Goal: Communication & Community: Share content

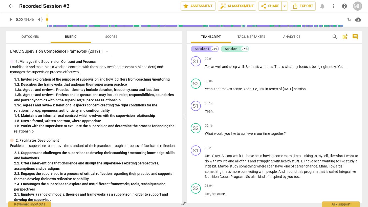
click at [206, 47] on div "Speaker 1" at bounding box center [202, 48] width 14 height 5
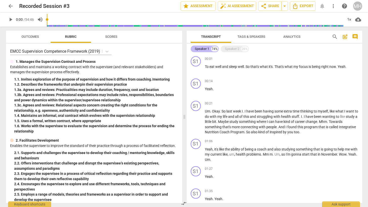
click at [206, 47] on div "Speaker 1" at bounding box center [202, 48] width 14 height 5
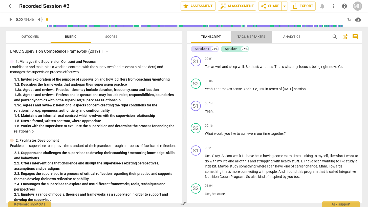
click at [258, 36] on span "Tags & Speakers" at bounding box center [251, 37] width 28 height 4
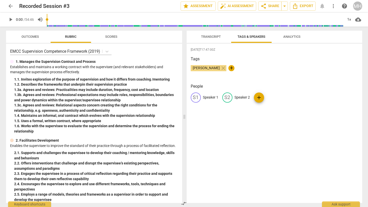
click at [207, 69] on span "[PERSON_NAME]" at bounding box center [206, 68] width 31 height 4
click at [230, 96] on span "edit" at bounding box center [227, 97] width 6 height 6
click at [244, 136] on div "[DATE]T17:47:00Z Tags [PERSON_NAME] close + People S1 Speaker 1 edit Speaker 2 …" at bounding box center [275, 122] width 176 height 159
click at [213, 32] on button "Transcript" at bounding box center [211, 37] width 40 height 12
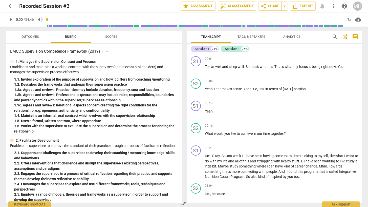
click at [253, 38] on span "Tags & Speakers" at bounding box center [251, 37] width 28 height 4
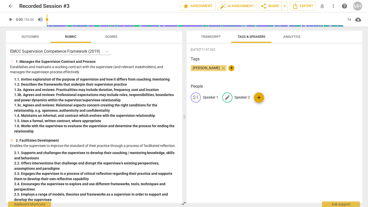
click at [242, 97] on p "Speaker 2" at bounding box center [241, 97] width 15 height 5
type input "Bella"
click at [211, 99] on p "Speaker 1" at bounding box center [210, 97] width 15 height 5
type input "Client"
click at [273, 145] on div "[DATE]T17:47:00Z Tags [PERSON_NAME] close + People edit Client delete BE Bella …" at bounding box center [275, 122] width 176 height 159
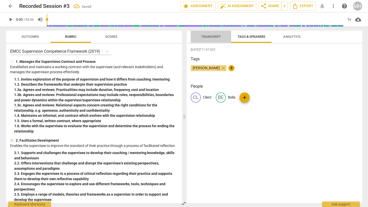
click at [207, 37] on span "Transcript" at bounding box center [211, 37] width 20 height 4
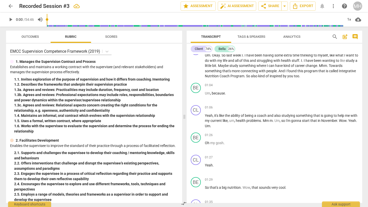
scroll to position [101, 0]
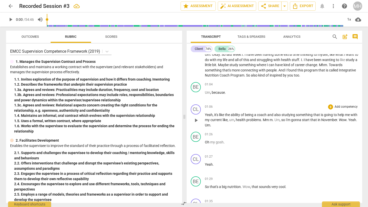
click at [346, 119] on span "Wow" at bounding box center [343, 120] width 8 height 4
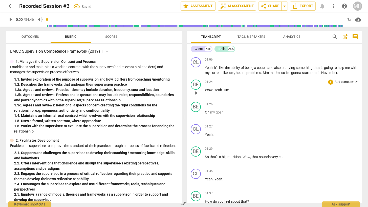
scroll to position [179, 0]
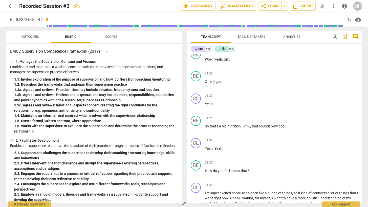
click at [9, 19] on span "play_arrow" at bounding box center [11, 19] width 6 height 6
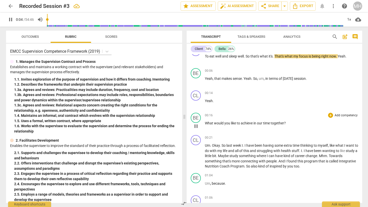
scroll to position [0, 0]
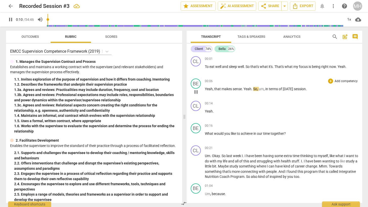
type input "11"
click at [245, 88] on span "Yeah" at bounding box center [248, 89] width 8 height 4
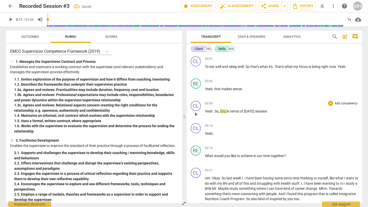
click at [214, 110] on span "So" at bounding box center [216, 111] width 4 height 4
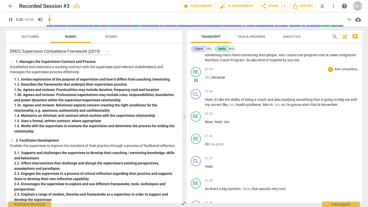
scroll to position [201, 0]
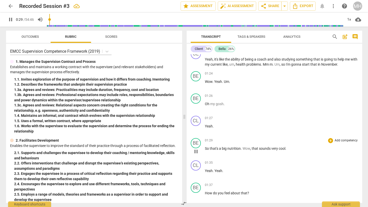
click at [203, 147] on div "BE play_arrow pause" at bounding box center [198, 147] width 14 height 18
click at [206, 149] on span "So" at bounding box center [207, 148] width 5 height 4
click at [206, 141] on span "01:29" at bounding box center [209, 140] width 8 height 4
type input "92"
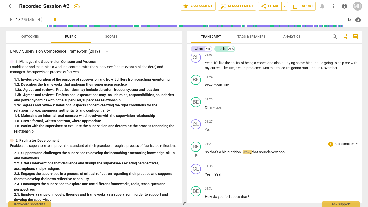
scroll to position [207, 0]
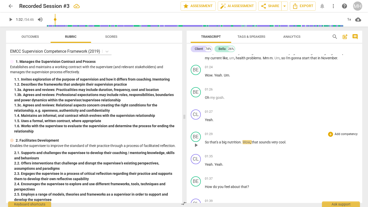
click at [228, 142] on span "nutrition" at bounding box center [233, 142] width 13 height 4
click at [227, 142] on span "big" at bounding box center [225, 142] width 6 height 4
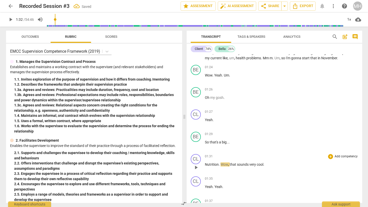
click at [221, 163] on span "Wow" at bounding box center [225, 164] width 8 height 4
click at [205, 163] on span "Nutrition" at bounding box center [212, 164] width 14 height 4
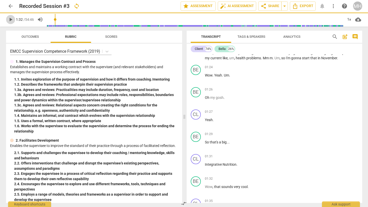
click at [13, 18] on span "play_arrow" at bounding box center [11, 19] width 6 height 6
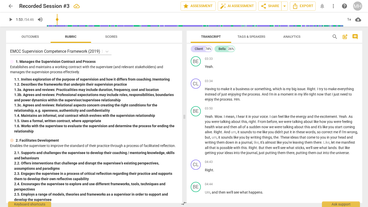
scroll to position [552, 0]
click at [205, 118] on span "Yeah" at bounding box center [209, 116] width 8 height 4
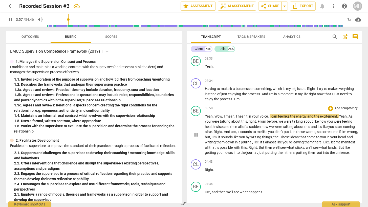
click at [338, 123] on span "were" at bounding box center [338, 121] width 8 height 4
click at [339, 118] on span "." at bounding box center [338, 116] width 2 height 4
type input "240"
click at [196, 138] on span "pause" at bounding box center [196, 135] width 6 height 6
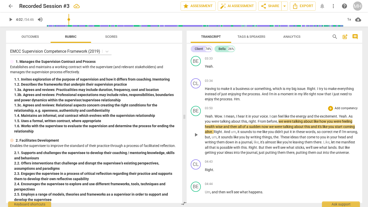
click at [339, 118] on span "." at bounding box center [338, 116] width 2 height 4
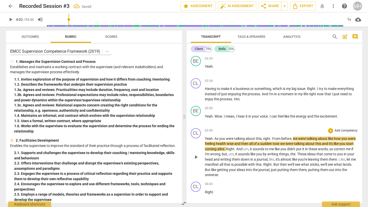
click at [215, 140] on span "As" at bounding box center [216, 138] width 5 height 4
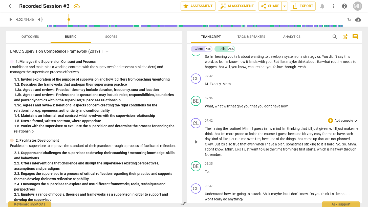
scroll to position [921, 0]
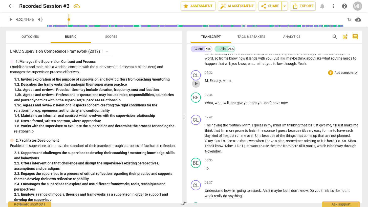
click at [196, 86] on span "play_arrow" at bounding box center [196, 83] width 6 height 6
click at [196, 86] on span "pause" at bounding box center [196, 83] width 6 height 6
click at [223, 82] on span "Mhm" at bounding box center [227, 80] width 8 height 4
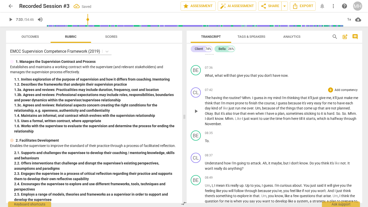
scroll to position [971, 0]
click at [242, 99] on span "Mhm" at bounding box center [246, 97] width 8 height 4
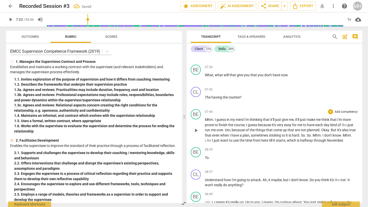
click at [214, 121] on span "." at bounding box center [214, 119] width 2 height 4
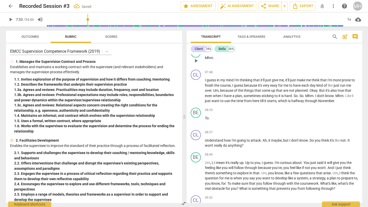
scroll to position [1046, 0]
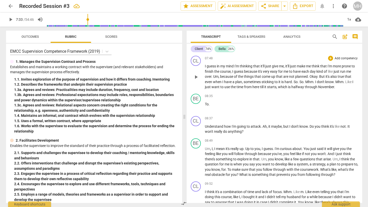
click at [196, 80] on span "play_arrow" at bounding box center [196, 77] width 6 height 6
click at [313, 84] on span "Mhm" at bounding box center [309, 82] width 8 height 4
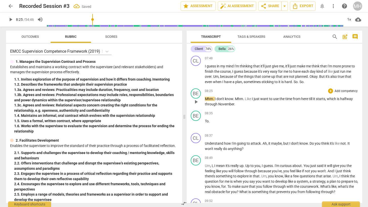
click at [215, 101] on span "I" at bounding box center [216, 99] width 2 height 4
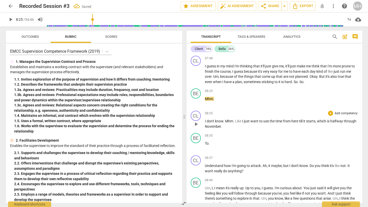
click at [196, 127] on span "play_arrow" at bounding box center [196, 124] width 6 height 6
click at [205, 146] on p "To ." at bounding box center [281, 143] width 153 height 5
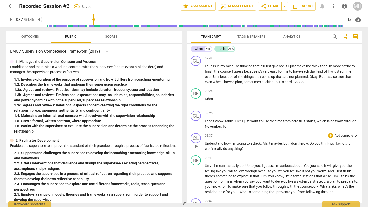
click at [205, 145] on span "Understand" at bounding box center [214, 143] width 19 height 4
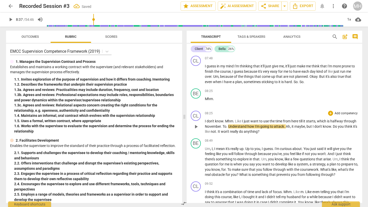
click at [216, 134] on p "I don't know . Mhm . Like I just want to use the time from here till it starts …" at bounding box center [281, 126] width 153 height 16
click at [194, 129] on span "play_arrow" at bounding box center [196, 126] width 6 height 6
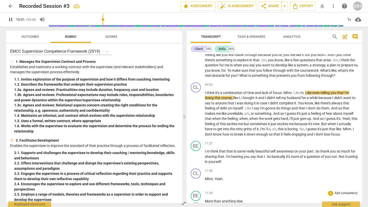
scroll to position [1146, 0]
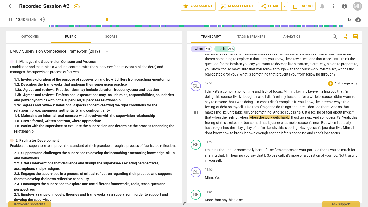
click at [197, 115] on span "pause" at bounding box center [196, 112] width 6 height 6
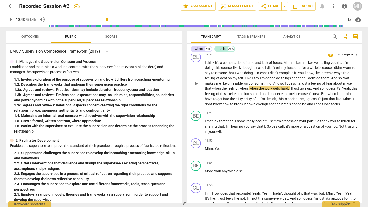
scroll to position [1178, 0]
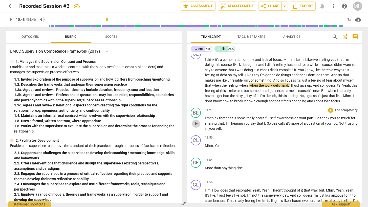
click at [195, 126] on span "play_arrow" at bounding box center [196, 123] width 6 height 6
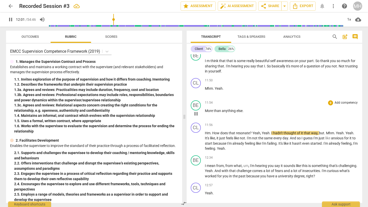
scroll to position [1245, 0]
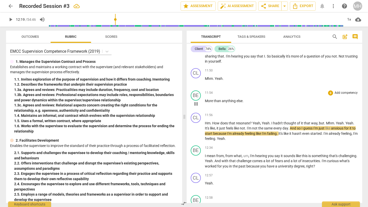
type input "740"
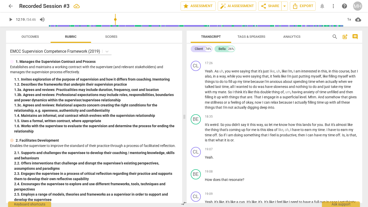
scroll to position [1710, 0]
click at [205, 126] on span "It's" at bounding box center [207, 124] width 5 height 4
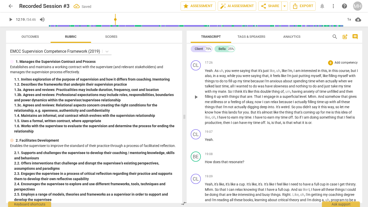
click at [296, 109] on span "So" at bounding box center [293, 107] width 5 height 4
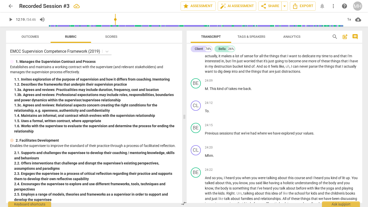
scroll to position [2147, 0]
click at [205, 113] on span "To" at bounding box center [207, 110] width 4 height 4
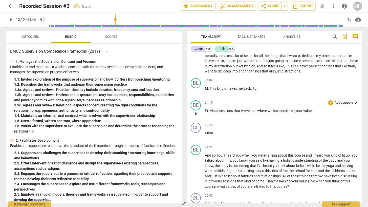
click at [206, 113] on span "Previous" at bounding box center [212, 110] width 14 height 4
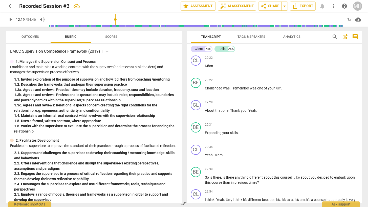
scroll to position [2547, 0]
click at [205, 112] on span "About" at bounding box center [210, 110] width 10 height 4
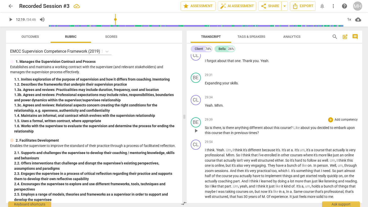
scroll to position [2603, 0]
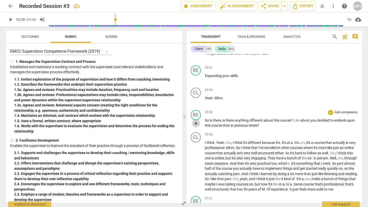
click at [195, 126] on span "play_arrow" at bounding box center [196, 123] width 6 height 6
click at [196, 126] on span "pause" at bounding box center [196, 123] width 6 height 6
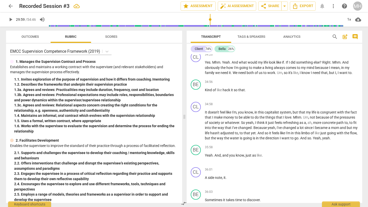
scroll to position [3106, 0]
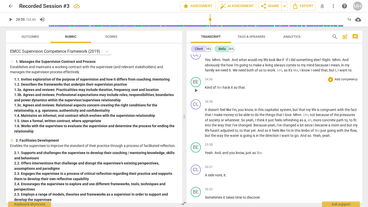
click at [205, 89] on span "Kind" at bounding box center [209, 87] width 8 height 4
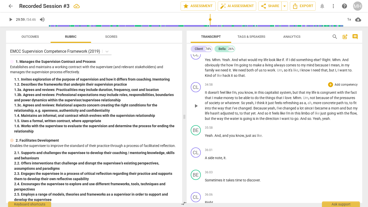
scroll to position [3109, 0]
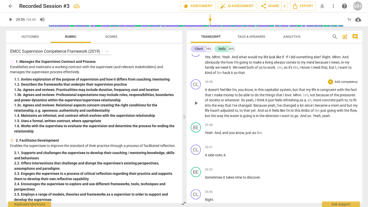
click at [204, 118] on div "CL play_arrow pause" at bounding box center [198, 98] width 14 height 39
click at [205, 92] on span "It" at bounding box center [206, 89] width 3 height 4
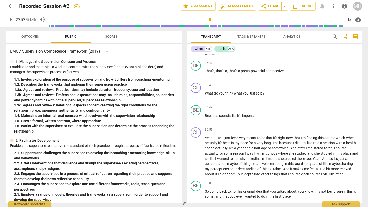
scroll to position [3387, 0]
click at [205, 95] on span "What" at bounding box center [209, 93] width 9 height 4
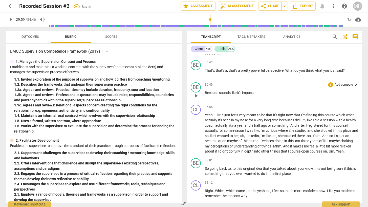
click at [205, 95] on span "Because" at bounding box center [212, 93] width 14 height 4
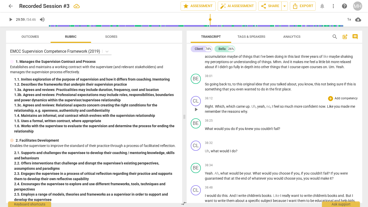
scroll to position [3459, 0]
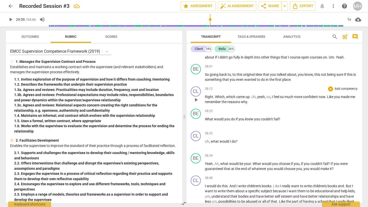
click at [214, 99] on span "." at bounding box center [214, 97] width 2 height 4
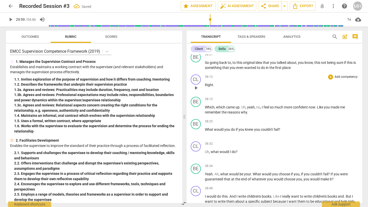
scroll to position [3471, 0]
click at [241, 108] on span "." at bounding box center [240, 106] width 2 height 4
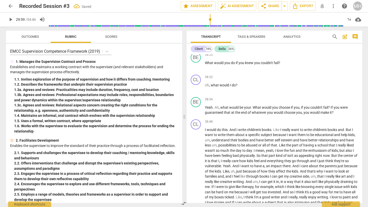
scroll to position [3564, 0]
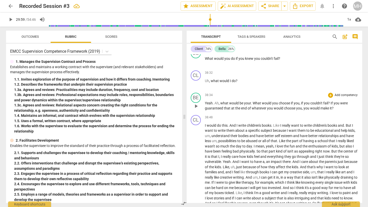
click at [220, 105] on span "what" at bounding box center [224, 103] width 9 height 4
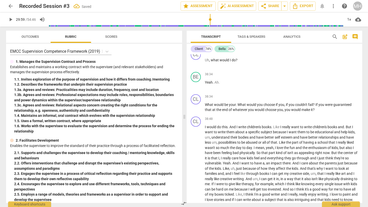
scroll to position [3585, 0]
click at [205, 106] on span "What" at bounding box center [209, 104] width 9 height 4
click at [215, 84] on span "Ah" at bounding box center [216, 82] width 4 height 4
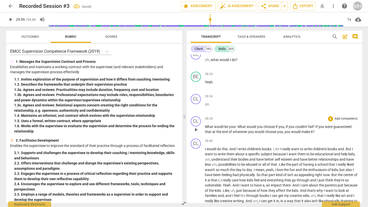
click at [205, 128] on span "What" at bounding box center [209, 126] width 9 height 4
click at [196, 126] on div "CL" at bounding box center [196, 121] width 10 height 10
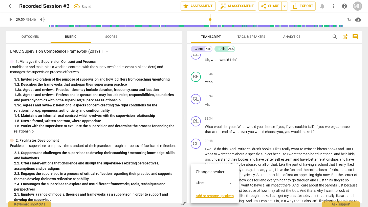
click at [202, 172] on h3 "Change speaker" at bounding box center [215, 172] width 38 height 6
click at [206, 170] on h3 "Change speaker" at bounding box center [215, 172] width 38 height 6
click at [203, 184] on div "Client" at bounding box center [215, 183] width 38 height 8
click at [204, 191] on li "Bella" at bounding box center [215, 193] width 38 height 10
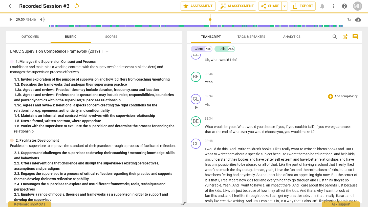
click at [255, 112] on div "38:34 + Add competency keyboard_arrow_right Ah ." at bounding box center [281, 103] width 153 height 18
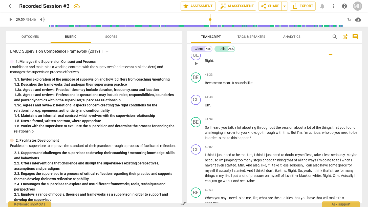
scroll to position [3826, 0]
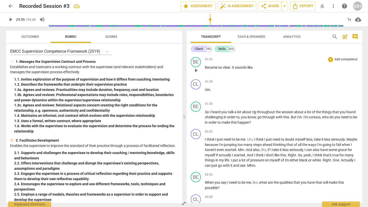
click at [198, 73] on span "play_arrow" at bounding box center [196, 70] width 6 height 6
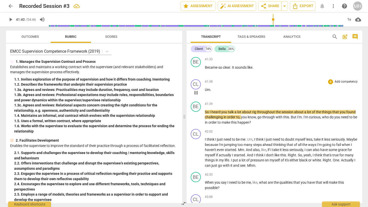
type input "2500"
click at [205, 92] on span "Um" at bounding box center [207, 89] width 5 height 4
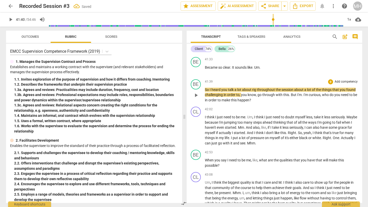
click at [206, 92] on span "So" at bounding box center [207, 89] width 5 height 4
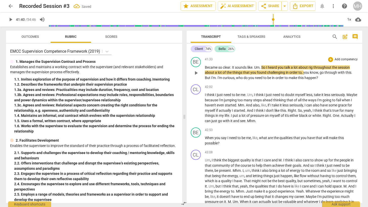
click at [254, 82] on div "BE play_arrow pause 41:33 + Add competency keyboard_arrow_right Became so clear…" at bounding box center [275, 69] width 176 height 28
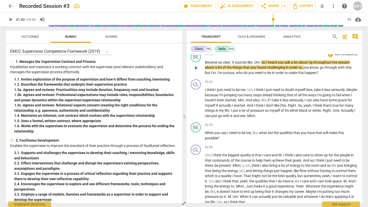
scroll to position [3832, 0]
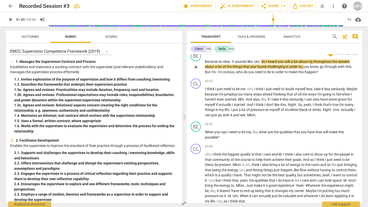
click at [254, 83] on div "42:02 + Add competency keyboard_arrow_right" at bounding box center [281, 80] width 153 height 5
click at [251, 69] on span "you" at bounding box center [253, 66] width 7 height 4
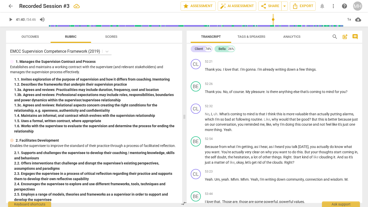
scroll to position [4795, 0]
click at [206, 93] on span "Thank" at bounding box center [210, 91] width 11 height 4
click at [204, 98] on div "play_arrow pause" at bounding box center [198, 94] width 13 height 7
click at [206, 93] on span "Thank" at bounding box center [210, 91] width 11 height 4
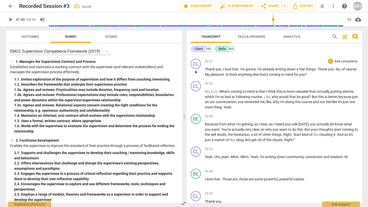
click at [336, 71] on span "No" at bounding box center [338, 69] width 5 height 4
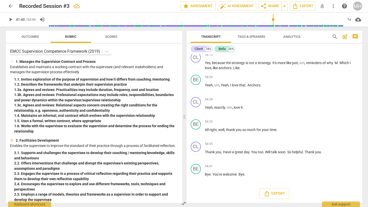
scroll to position [5052, 0]
click at [110, 36] on span "Scores" at bounding box center [111, 37] width 12 height 4
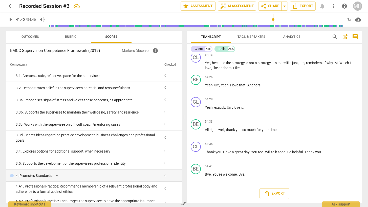
scroll to position [0, 0]
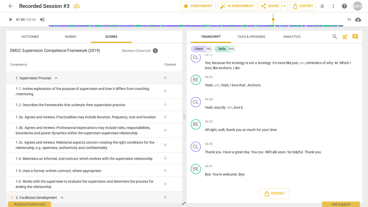
click at [79, 34] on span "Rubric" at bounding box center [71, 36] width 24 height 7
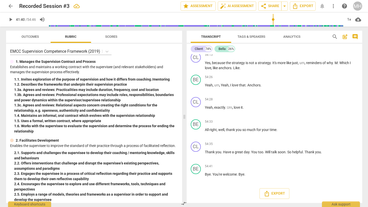
click at [33, 35] on span "Outcomes" at bounding box center [29, 37] width 17 height 4
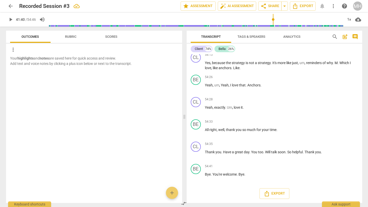
click at [70, 36] on span "Rubric" at bounding box center [70, 37] width 11 height 4
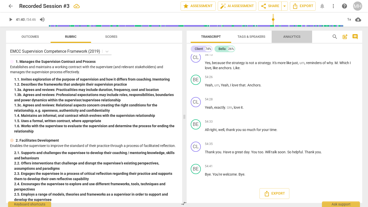
click at [289, 34] on span "Analytics" at bounding box center [291, 36] width 29 height 7
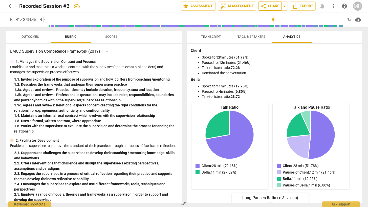
click at [276, 8] on span "share Share" at bounding box center [269, 6] width 19 height 6
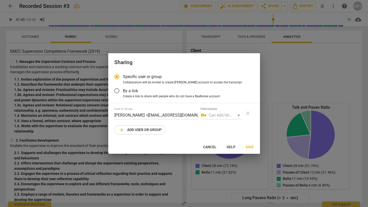
click at [222, 116] on div "vpn_key Can edit/share" at bounding box center [221, 115] width 41 height 8
click at [142, 131] on span "add Add user or group" at bounding box center [140, 130] width 43 height 6
radio input "false"
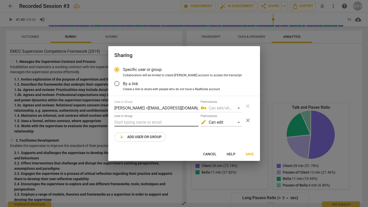
click at [138, 124] on input "text" at bounding box center [156, 122] width 84 height 8
click at [147, 123] on input "[PERSON_NAME]" at bounding box center [156, 122] width 84 height 8
paste input "@[DOMAIN_NAME]"
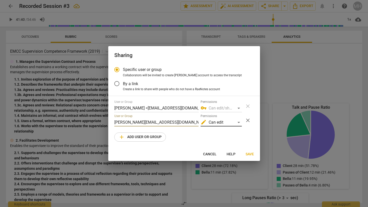
type input "[PERSON_NAME][EMAIL_ADDRESS][DOMAIN_NAME]"
click at [231, 121] on div "edit Can edit" at bounding box center [221, 122] width 41 height 8
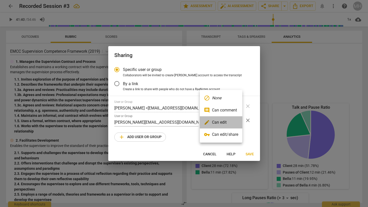
click at [232, 120] on li "edit Can edit" at bounding box center [221, 122] width 42 height 12
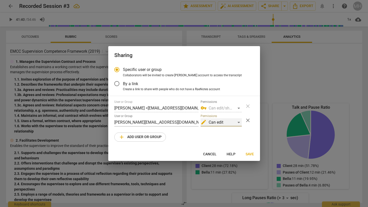
click at [235, 122] on div "edit Can edit" at bounding box center [221, 122] width 41 height 8
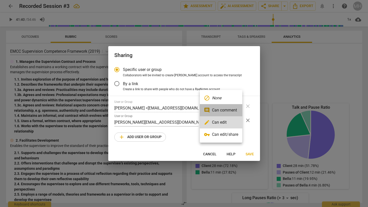
click at [230, 110] on li "comment Can comment" at bounding box center [221, 110] width 42 height 12
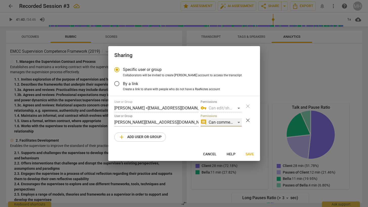
click at [222, 122] on div "comment Can comment" at bounding box center [221, 122] width 41 height 8
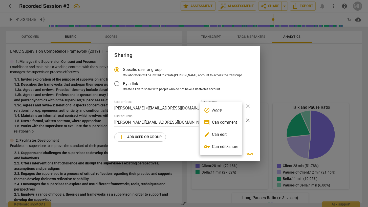
click at [215, 123] on li "comment Can comment" at bounding box center [221, 122] width 42 height 12
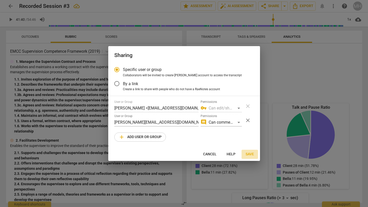
click at [253, 153] on span "Save" at bounding box center [250, 153] width 8 height 5
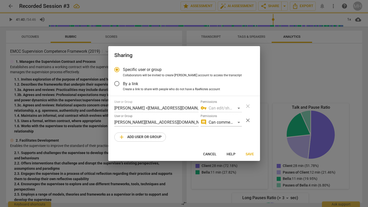
radio input "false"
type input "[PERSON_NAME] <[PERSON_NAME][EMAIL_ADDRESS][DOMAIN_NAME]>"
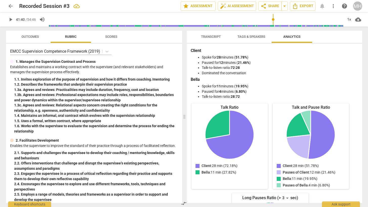
click at [13, 7] on span "arrow_back" at bounding box center [11, 6] width 6 height 6
